Goal: Transaction & Acquisition: Purchase product/service

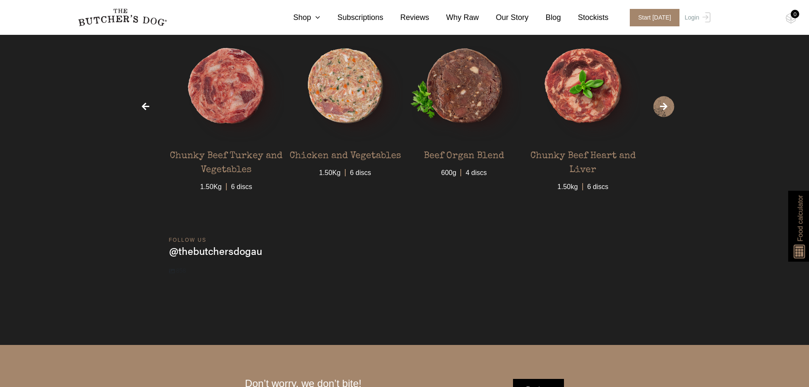
scroll to position [2842, 0]
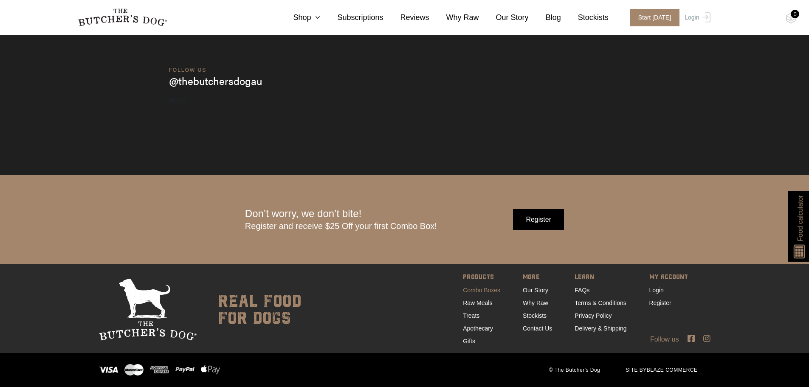
click at [484, 290] on link "Combo Boxes" at bounding box center [481, 289] width 37 height 7
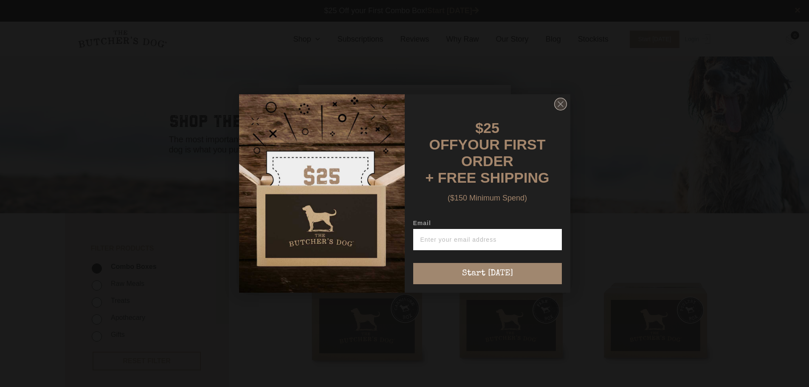
click at [557, 108] on circle "Close dialog" at bounding box center [560, 104] width 12 height 12
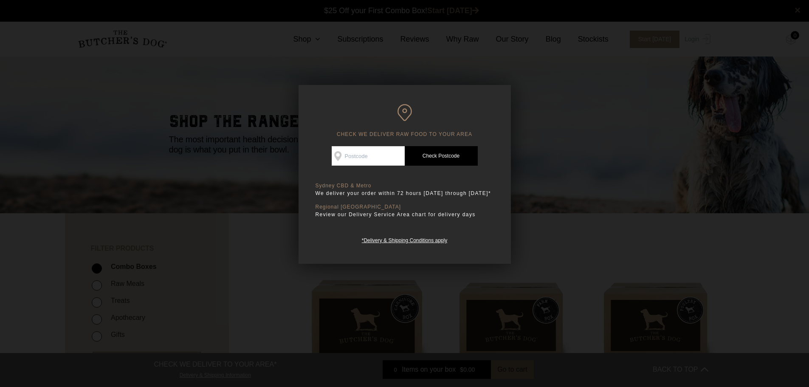
click at [350, 156] on input "Check Availability At" at bounding box center [367, 156] width 73 height 20
type input "3016"
click at [453, 158] on link "Check Postcode" at bounding box center [440, 156] width 73 height 20
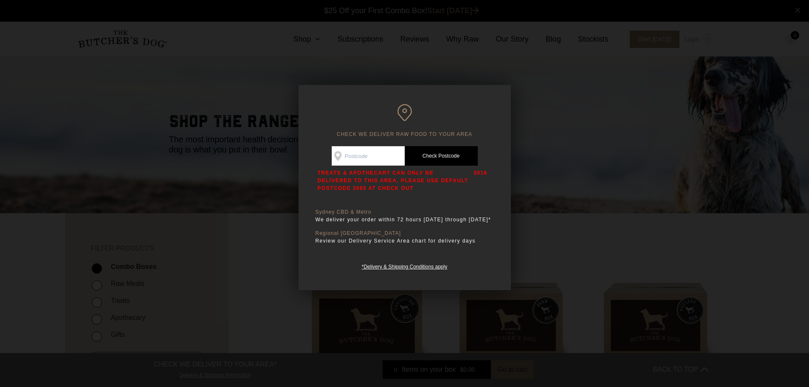
click at [541, 120] on div at bounding box center [404, 193] width 809 height 387
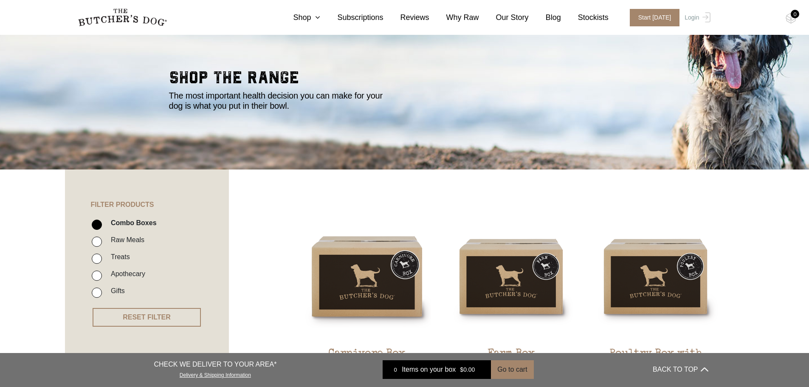
scroll to position [43, 0]
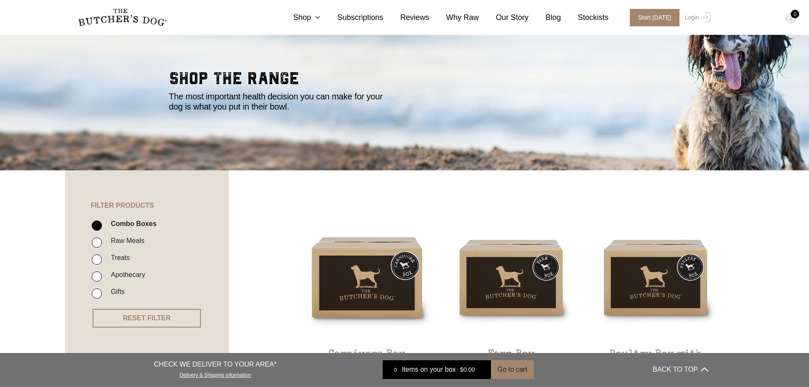
click at [119, 264] on li "Treats" at bounding box center [160, 260] width 136 height 17
click at [117, 258] on label "Treats" at bounding box center [118, 257] width 23 height 11
click at [102, 258] on input "Treats" at bounding box center [97, 259] width 10 height 10
checkbox input "true"
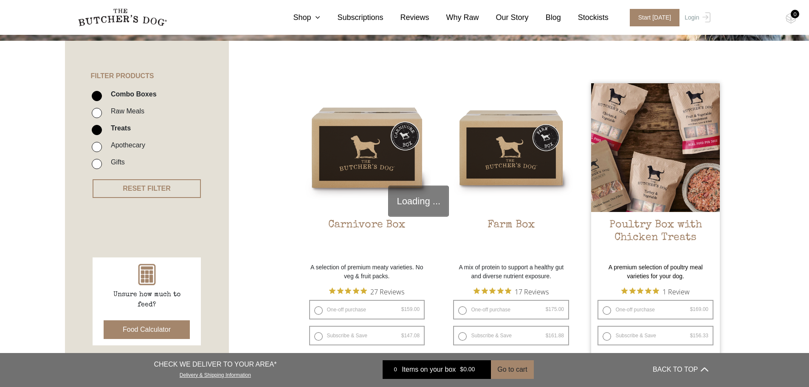
scroll to position [192, 0]
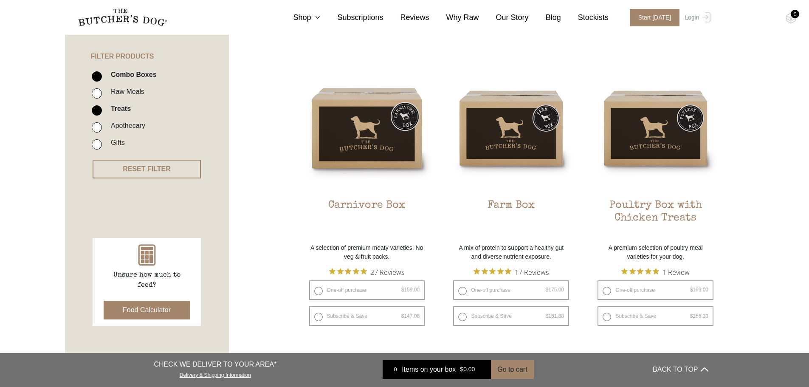
click at [123, 74] on label "Combo Boxes" at bounding box center [132, 74] width 50 height 11
click at [102, 74] on input "Combo Boxes" at bounding box center [97, 76] width 10 height 10
checkbox input "false"
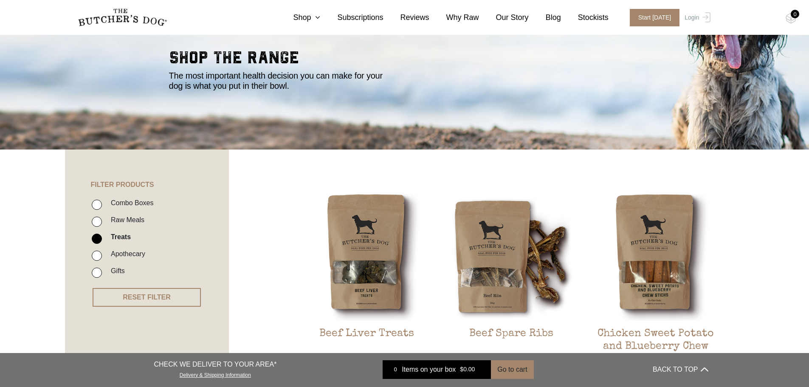
scroll to position [64, 0]
click at [320, 19] on icon at bounding box center [315, 18] width 9 height 8
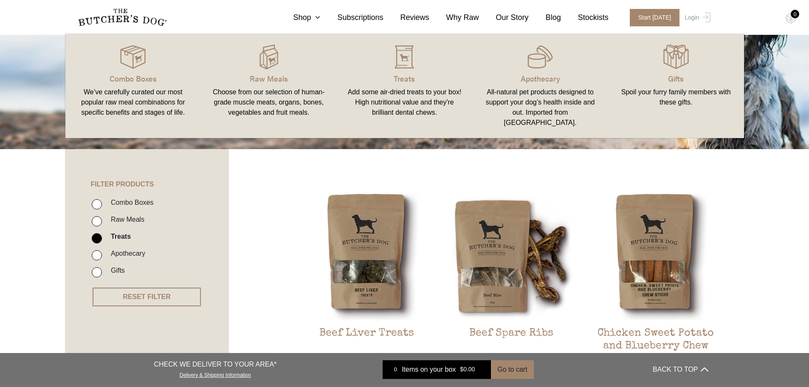
drag, startPoint x: 329, startPoint y: 19, endPoint x: 292, endPoint y: 180, distance: 165.2
